Goal: Transaction & Acquisition: Purchase product/service

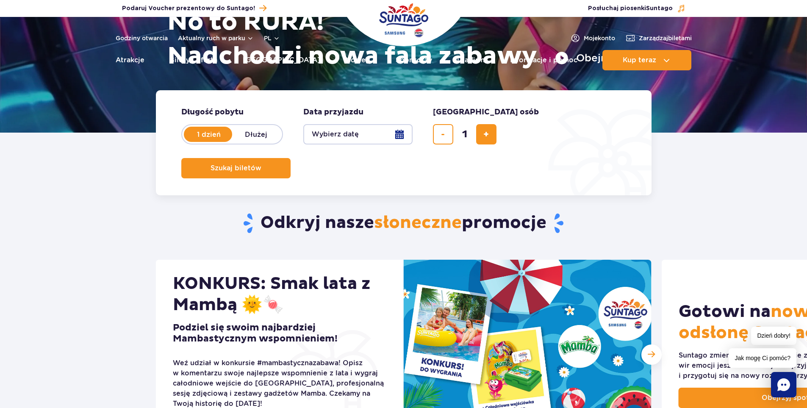
scroll to position [141, 0]
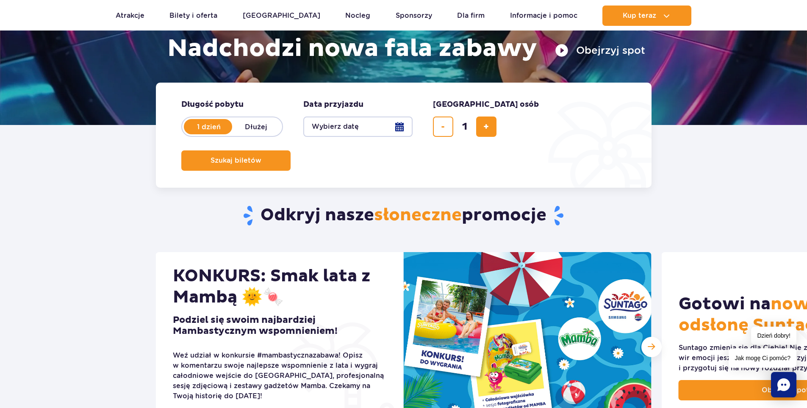
click at [404, 127] on button "Wybierz datę" at bounding box center [357, 126] width 109 height 20
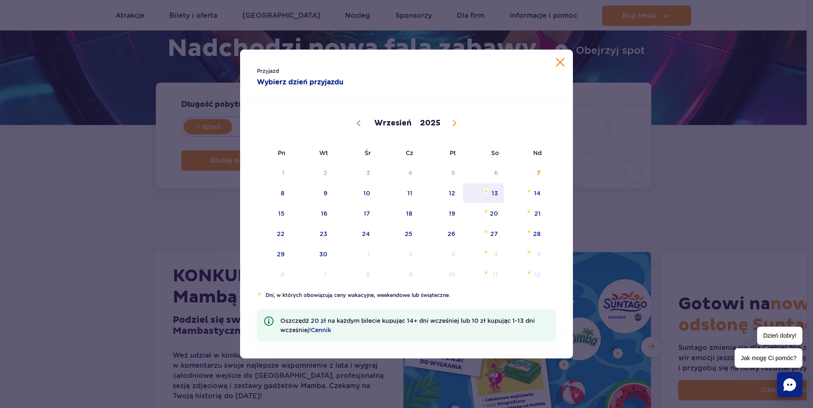
click at [489, 192] on span "13" at bounding box center [483, 192] width 43 height 19
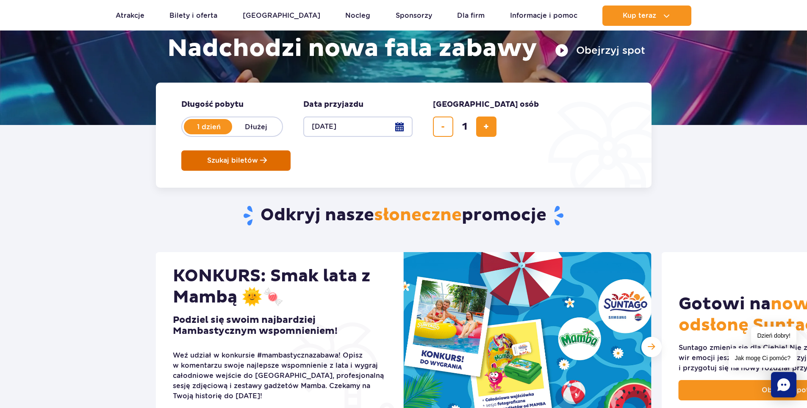
click at [258, 157] on span "Szukaj biletów" at bounding box center [232, 161] width 51 height 8
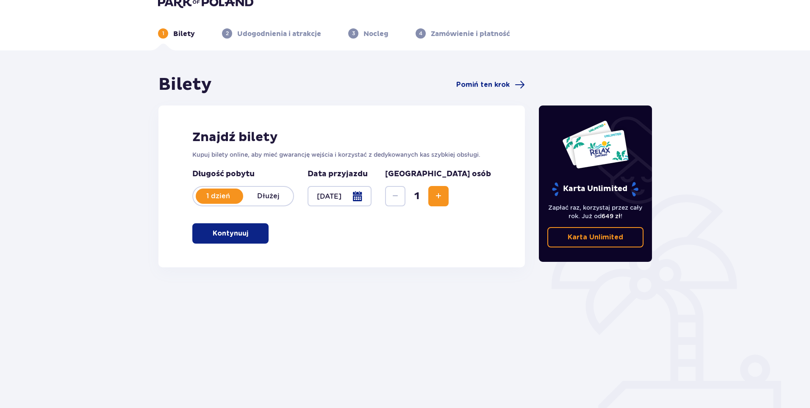
scroll to position [30, 0]
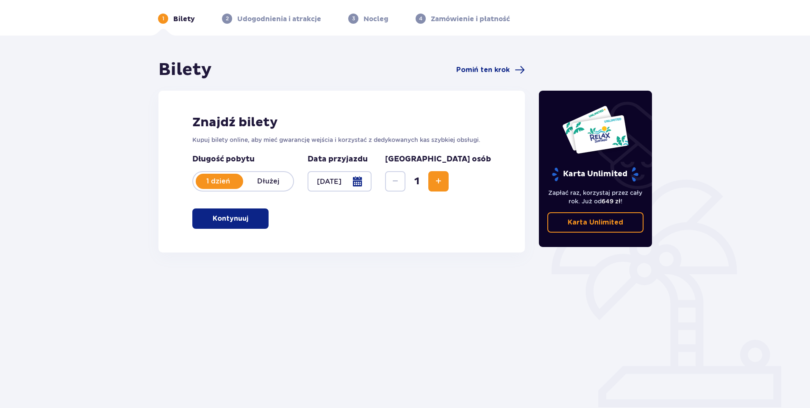
click at [251, 218] on span "button" at bounding box center [250, 218] width 10 height 10
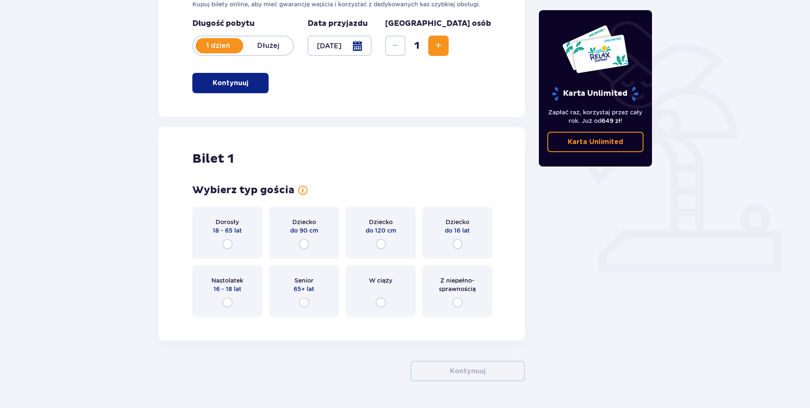
scroll to position [190, 0]
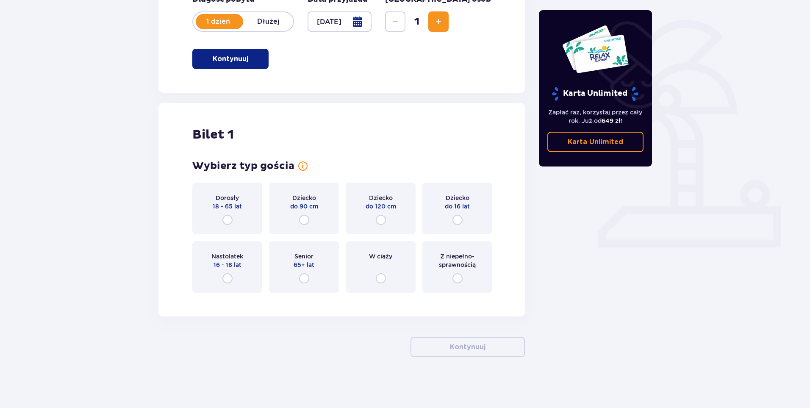
click at [231, 271] on div "Nastolatek 16 - 18 lat" at bounding box center [227, 267] width 70 height 52
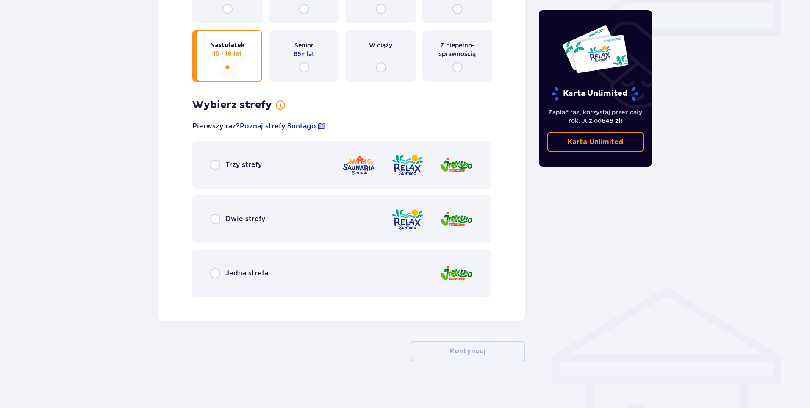
scroll to position [405, 0]
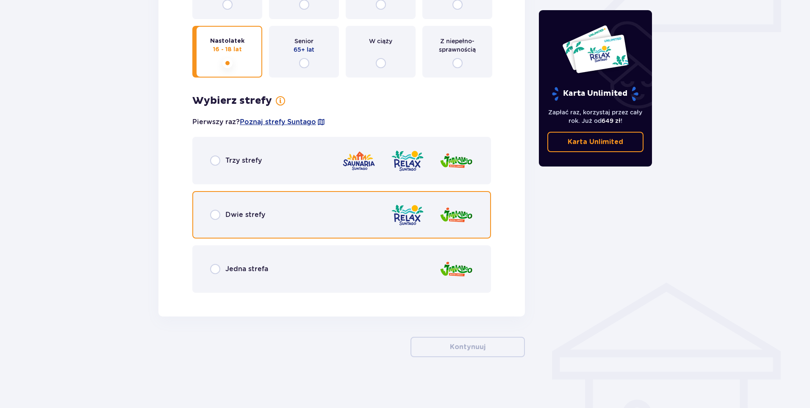
click at [212, 218] on input "radio" at bounding box center [215, 215] width 10 height 10
radio input "true"
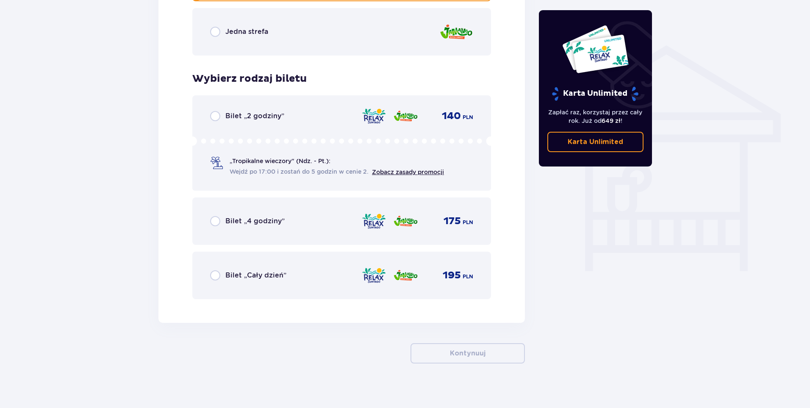
scroll to position [649, 0]
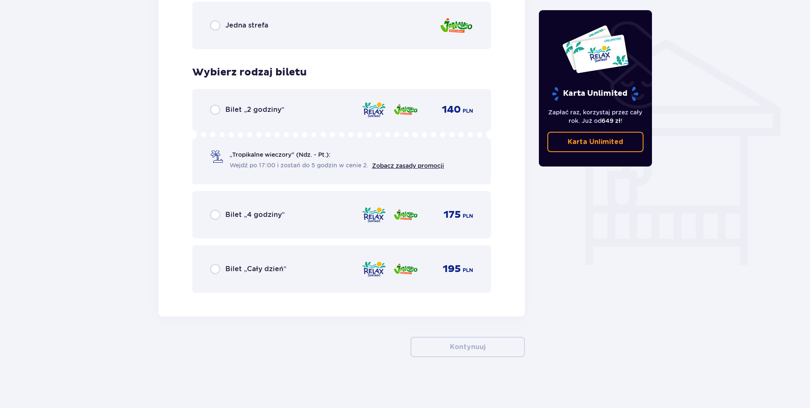
click at [211, 208] on div "Bilet „4 godziny” 175 PLN" at bounding box center [341, 215] width 263 height 18
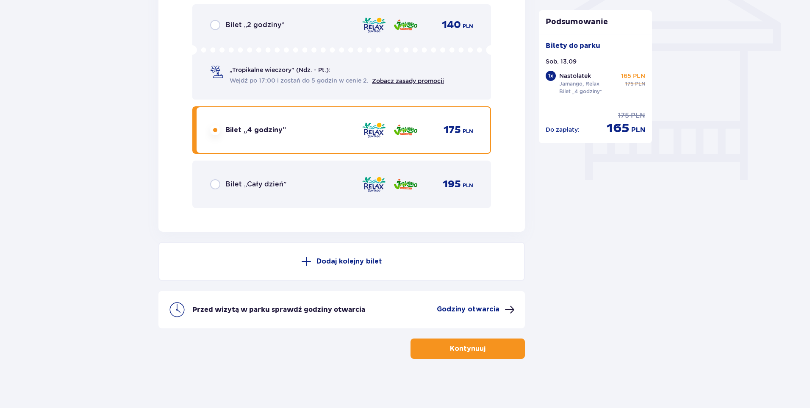
scroll to position [735, 0]
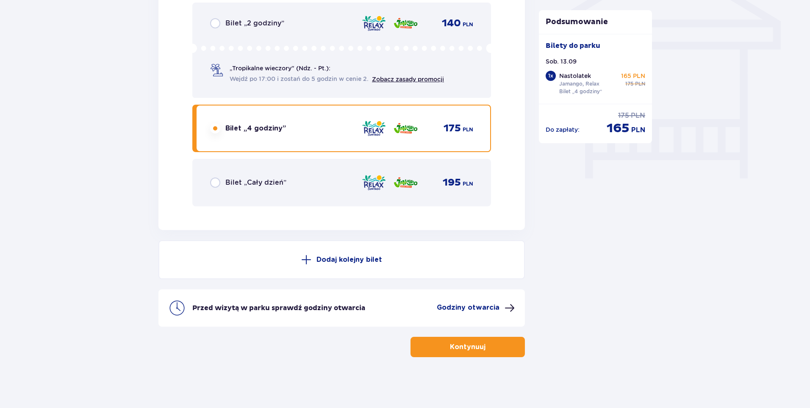
click at [450, 346] on p "Kontynuuj" at bounding box center [468, 346] width 36 height 9
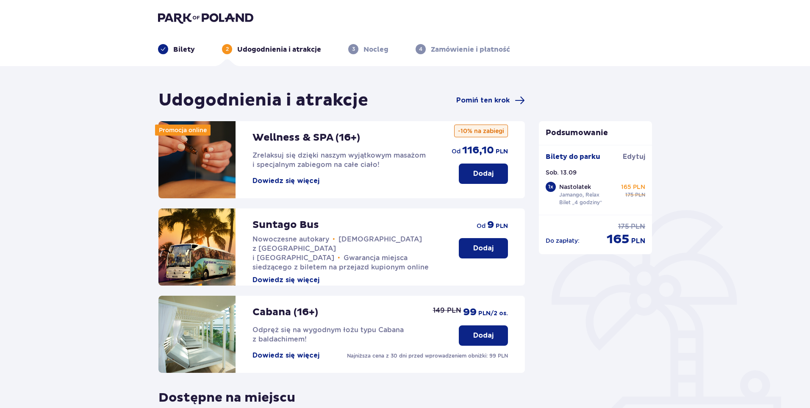
click at [475, 250] on p "Dodaj" at bounding box center [483, 247] width 20 height 9
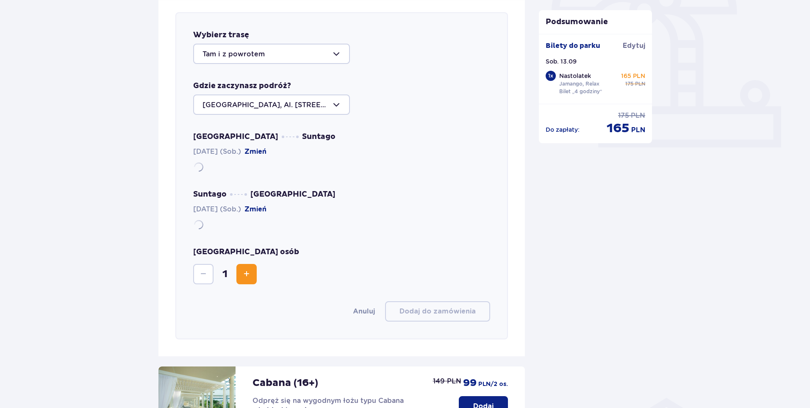
scroll to position [292, 0]
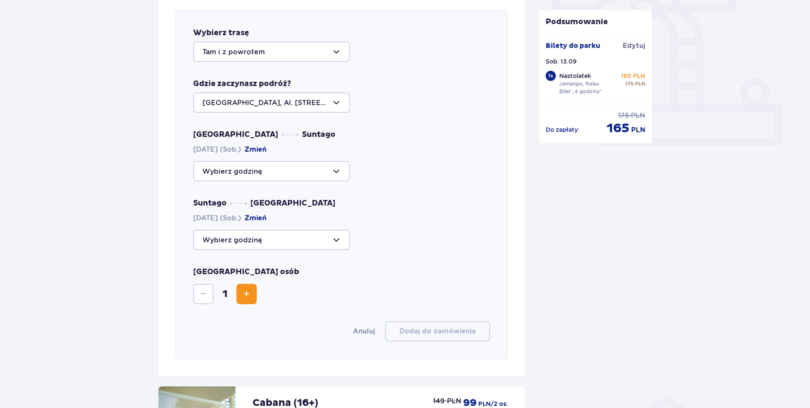
click at [242, 54] on div at bounding box center [271, 51] width 157 height 20
click at [413, 119] on div "Wybierz trasę Tam i z powrotem Tam i z powrotem Do parku Z [GEOGRAPHIC_DATA] za…" at bounding box center [341, 184] width 332 height 349
click at [267, 55] on div at bounding box center [271, 51] width 157 height 20
click at [403, 151] on div "Warszawa Suntago [DATE] (Sob.) [GEOGRAPHIC_DATA]" at bounding box center [341, 156] width 297 height 52
click at [302, 172] on div at bounding box center [271, 171] width 157 height 20
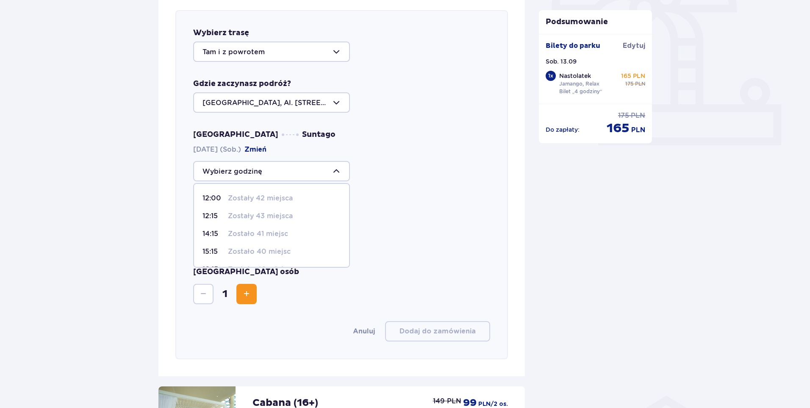
scroll to position [79, 0]
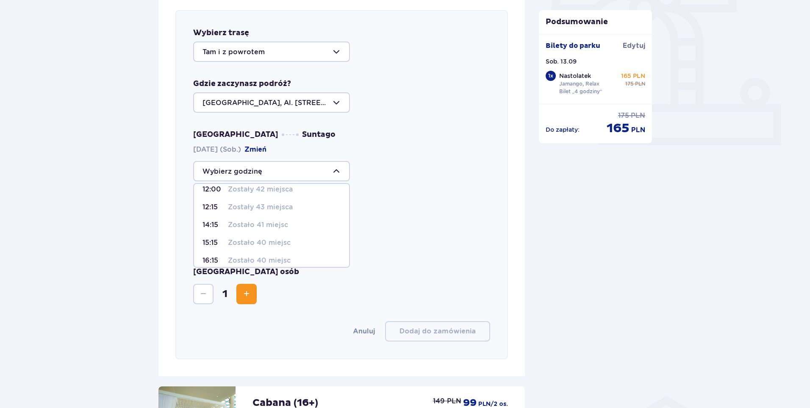
click at [265, 223] on p "Zostało 41 miejsc" at bounding box center [258, 224] width 60 height 9
type input "14:15"
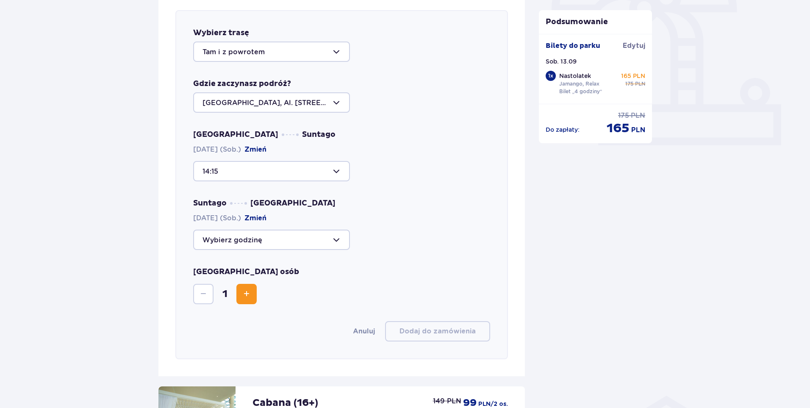
click at [267, 238] on div at bounding box center [271, 239] width 157 height 20
click at [265, 318] on p "Zostało 41 miejsc" at bounding box center [258, 318] width 60 height 9
type input "20:15"
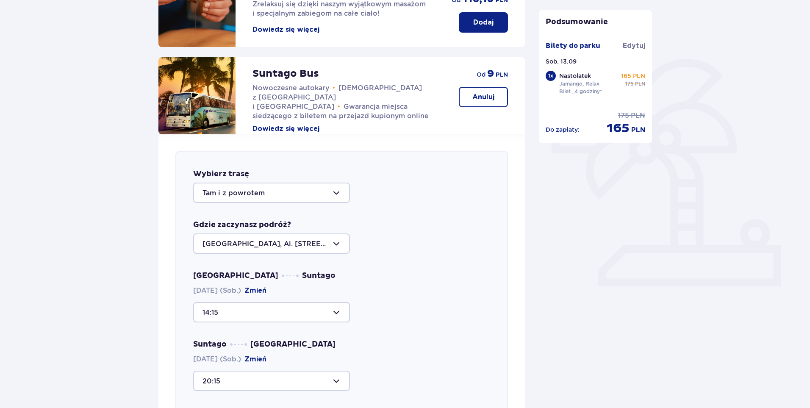
scroll to position [292, 0]
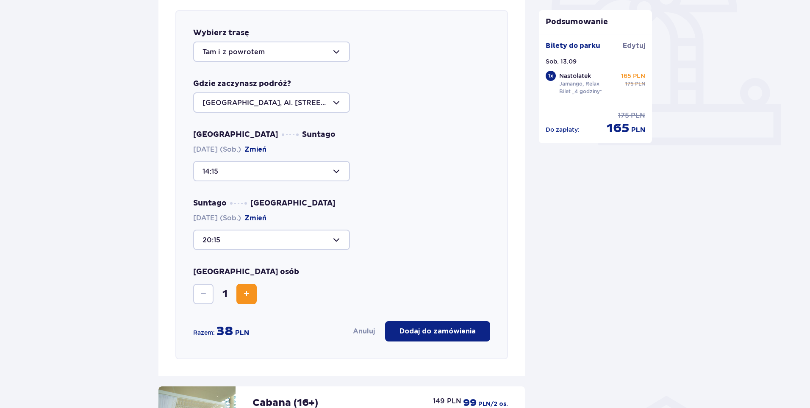
click at [257, 166] on div at bounding box center [271, 171] width 157 height 20
click at [279, 112] on div at bounding box center [271, 102] width 157 height 20
click at [405, 167] on div "14:15" at bounding box center [341, 171] width 297 height 20
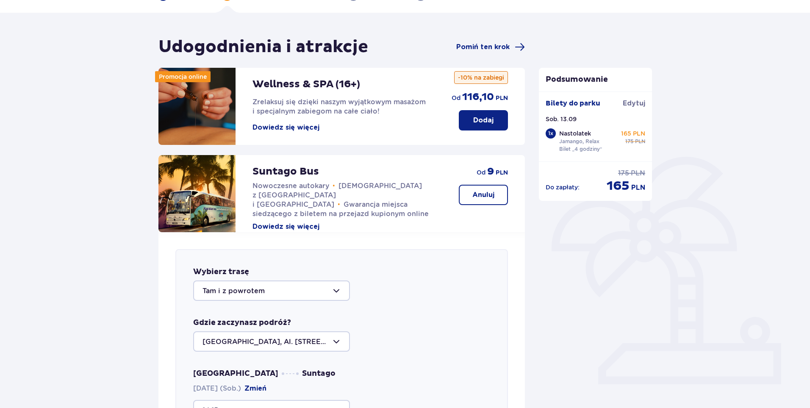
scroll to position [10, 0]
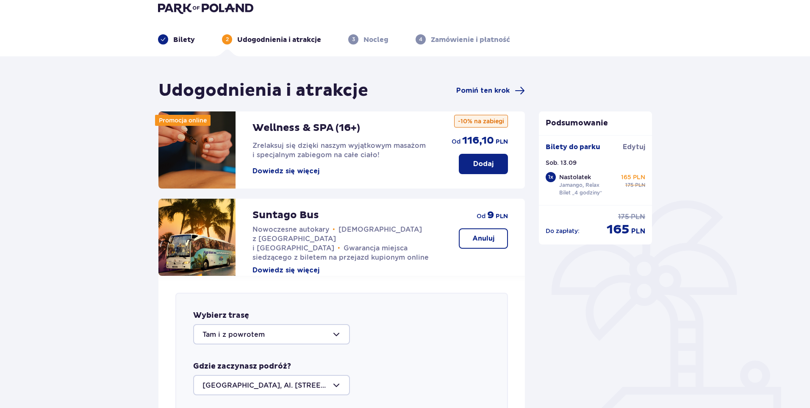
click at [182, 39] on p "Bilety" at bounding box center [184, 39] width 22 height 9
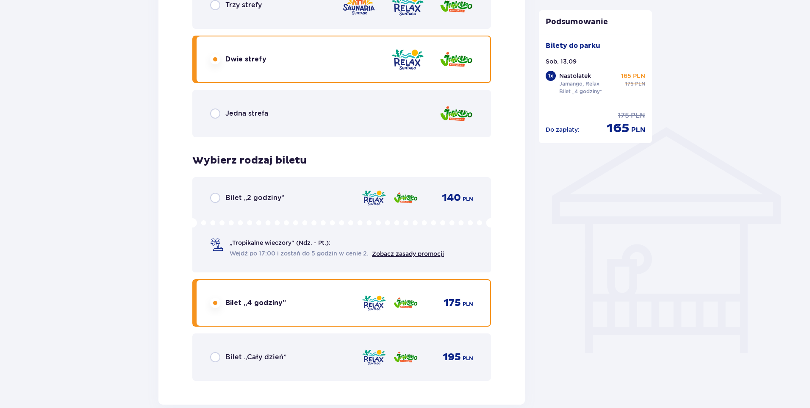
scroll to position [423, 0]
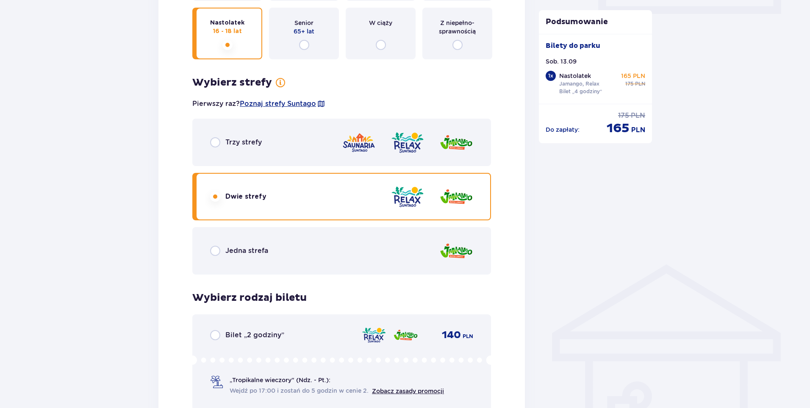
click at [275, 240] on div "Jedna strefa" at bounding box center [341, 250] width 299 height 47
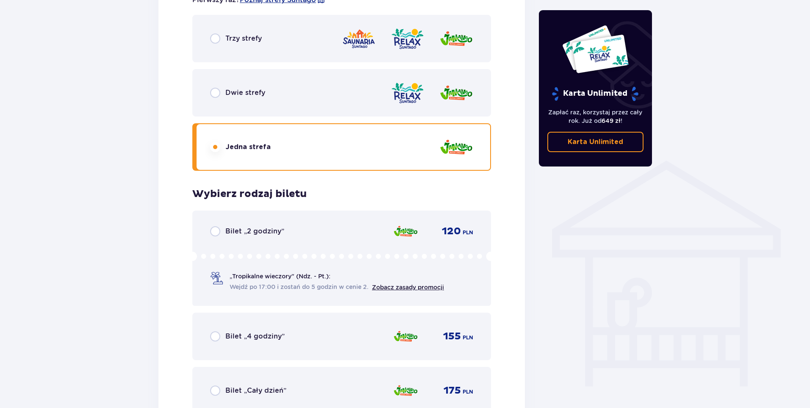
scroll to position [507, 0]
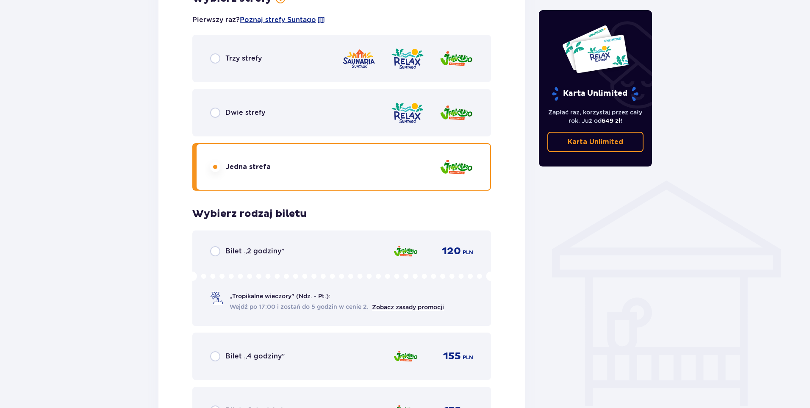
click at [286, 134] on div "Dwie strefy" at bounding box center [341, 112] width 299 height 47
